Goal: Task Accomplishment & Management: Use online tool/utility

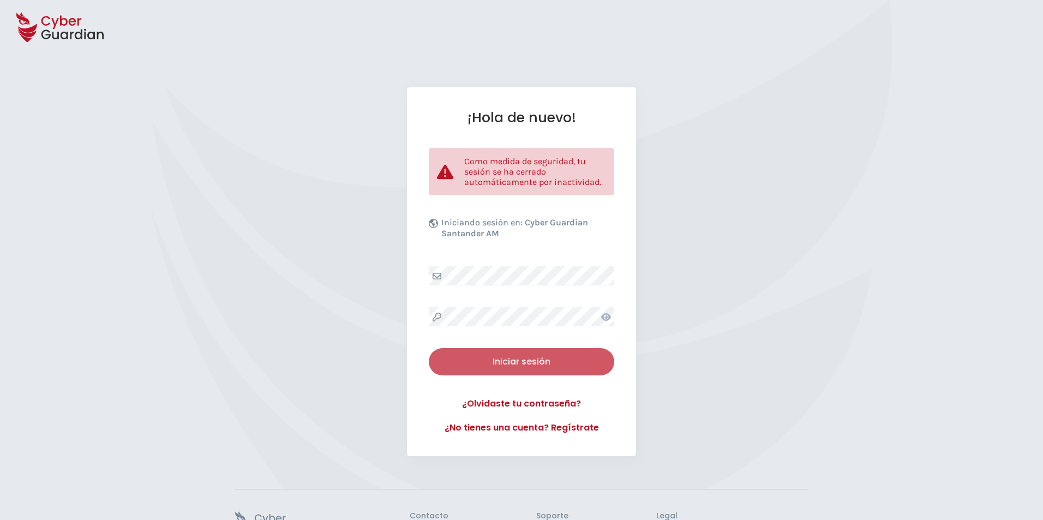
click at [475, 358] on div "Iniciar sesión" at bounding box center [521, 361] width 169 height 13
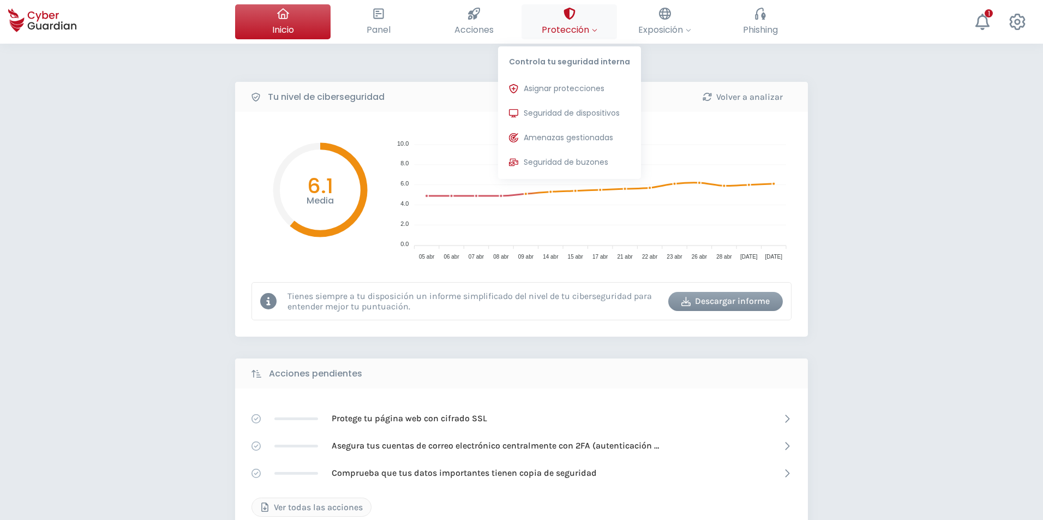
click at [598, 19] on button "Protección Controla tu seguridad interna Asignar protecciones Asigna las licenc…" at bounding box center [568, 21] width 95 height 35
click at [575, 107] on span "Seguridad de dispositivos" at bounding box center [571, 112] width 96 height 11
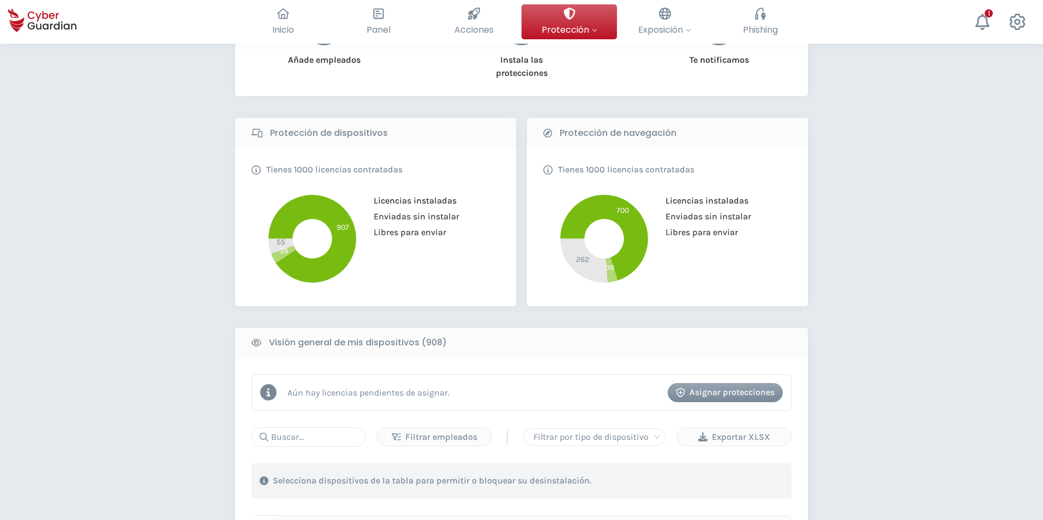
scroll to position [273, 0]
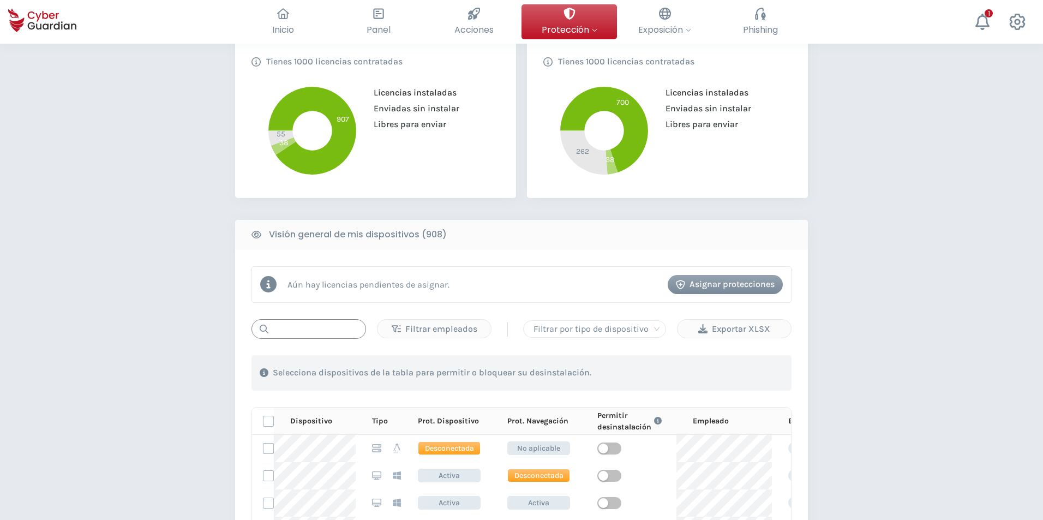
click at [308, 332] on input "text" at bounding box center [308, 329] width 115 height 20
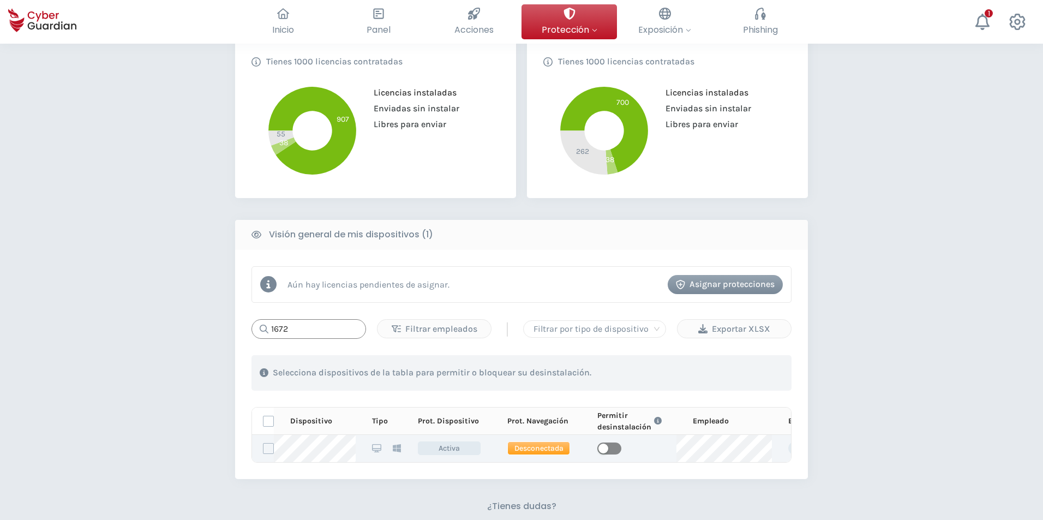
type input "1672"
click at [607, 447] on button "button" at bounding box center [609, 448] width 24 height 12
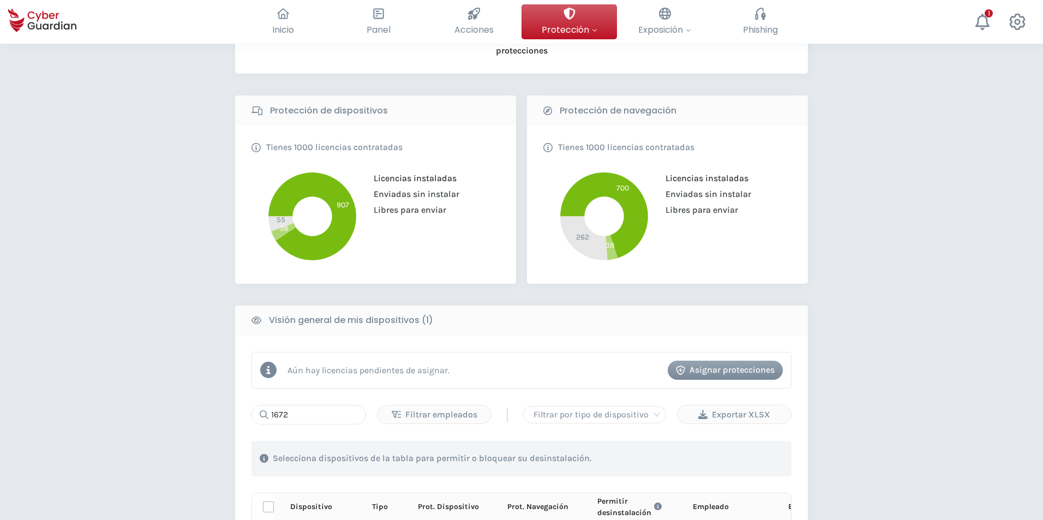
scroll to position [0, 0]
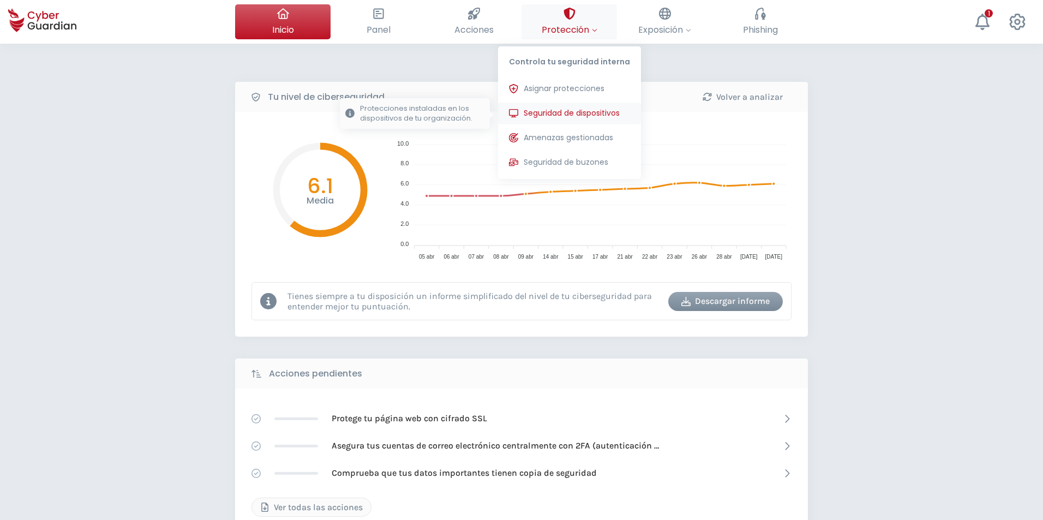
click at [563, 112] on span "Seguridad de dispositivos" at bounding box center [571, 112] width 96 height 11
